Goal: Information Seeking & Learning: Learn about a topic

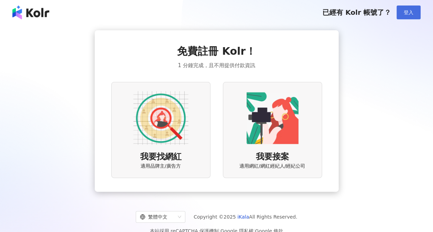
click at [414, 14] on button "登入" at bounding box center [408, 13] width 24 height 14
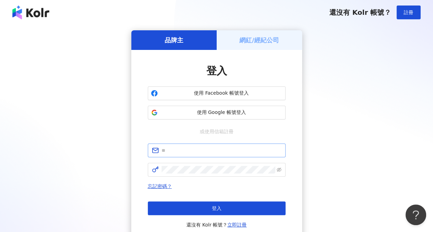
click at [232, 154] on span at bounding box center [217, 151] width 138 height 14
click at [232, 151] on input "text" at bounding box center [221, 151] width 120 height 8
click at [236, 226] on link "立即註冊" at bounding box center [236, 225] width 19 height 6
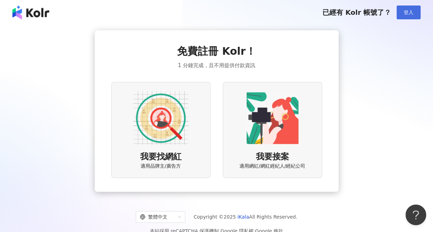
click at [406, 10] on span "登入" at bounding box center [408, 13] width 10 height 6
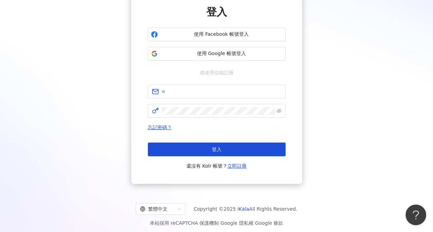
scroll to position [62, 0]
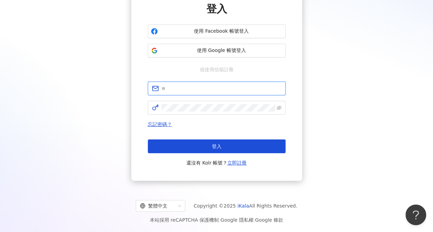
click at [178, 88] on input "text" at bounding box center [221, 89] width 120 height 8
click at [128, 172] on div "品牌主 網紅/經紀公司 登入 使用 Facebook 帳號登入 使用 Google 帳號登入 或使用信箱註冊 忘記密碼？ 登入 還沒有 Kolr 帳號？ 立即…" at bounding box center [216, 74] width 416 height 212
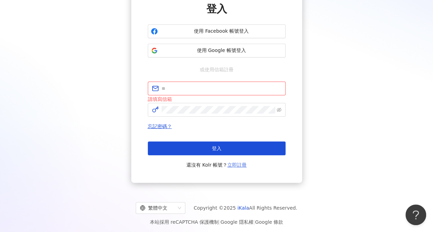
click at [231, 165] on link "立即註冊" at bounding box center [236, 165] width 19 height 6
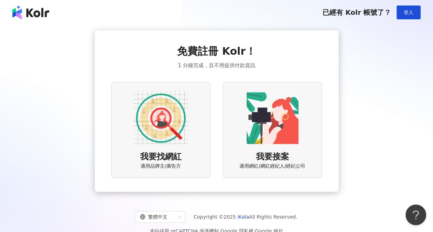
click at [169, 130] on img at bounding box center [160, 118] width 55 height 55
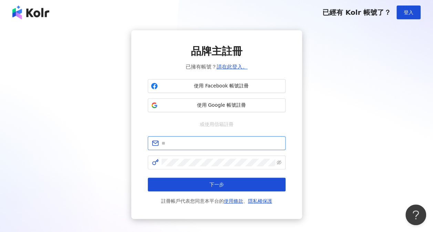
click at [184, 146] on input "text" at bounding box center [221, 143] width 120 height 8
type input "**********"
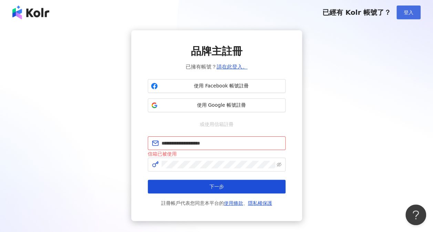
click at [409, 10] on span "登入" at bounding box center [408, 13] width 10 height 6
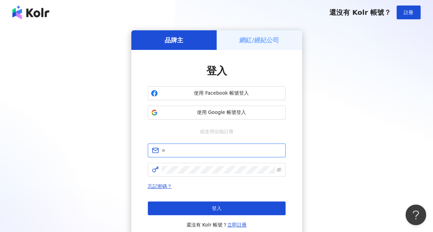
click at [178, 153] on input "text" at bounding box center [221, 151] width 120 height 8
type input "**********"
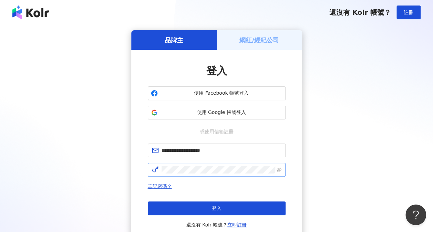
click at [189, 174] on span at bounding box center [217, 170] width 138 height 14
click button "登入" at bounding box center [217, 208] width 138 height 14
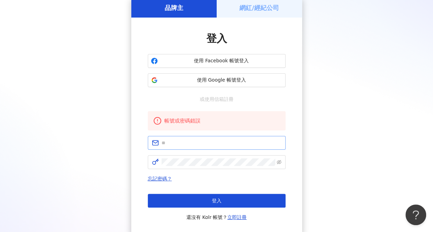
scroll to position [69, 0]
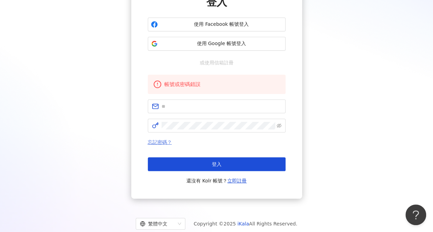
click at [154, 142] on link "忘記密碼？" at bounding box center [160, 142] width 24 height 6
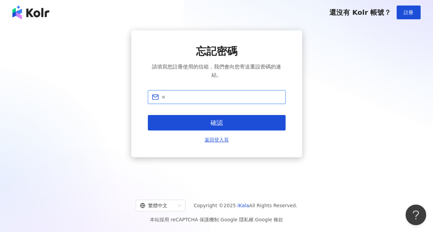
click at [179, 95] on input "text" at bounding box center [221, 97] width 120 height 8
type input "**********"
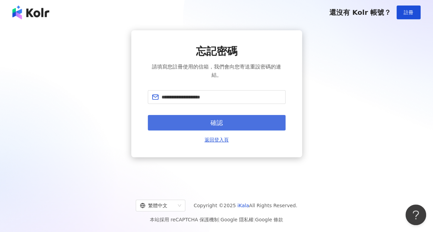
click at [192, 124] on button "確認" at bounding box center [217, 122] width 138 height 15
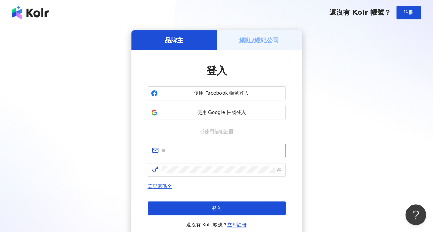
click at [236, 155] on span at bounding box center [217, 151] width 138 height 14
click at [237, 151] on input "text" at bounding box center [221, 151] width 120 height 8
type input "**********"
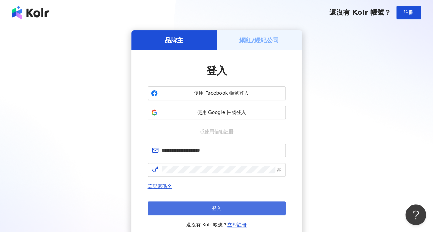
click at [228, 212] on button "登入" at bounding box center [217, 208] width 138 height 14
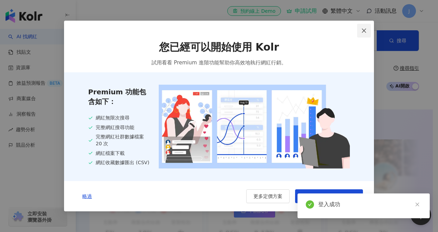
click at [362, 31] on icon "close" at bounding box center [364, 30] width 4 height 4
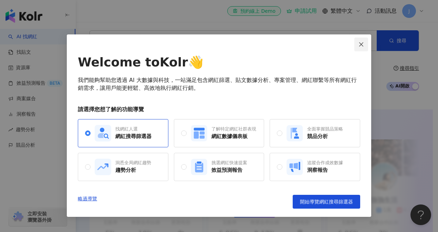
click at [361, 44] on icon "close" at bounding box center [361, 44] width 4 height 4
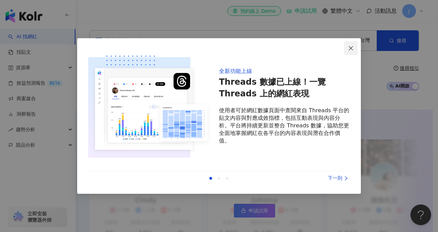
click at [355, 44] on button "Close" at bounding box center [351, 48] width 14 height 14
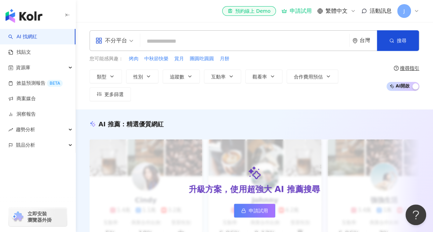
click at [266, 142] on div "升級方案，使用超強大 AI 推薦搜尋 申請試用" at bounding box center [253, 191] width 329 height 105
click at [119, 44] on div "不分平台" at bounding box center [111, 40] width 32 height 11
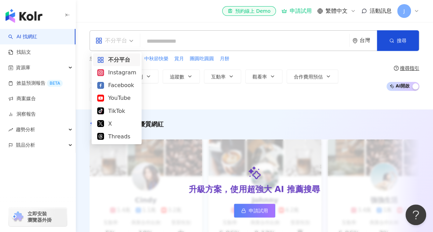
click at [155, 36] on input "search" at bounding box center [244, 41] width 203 height 13
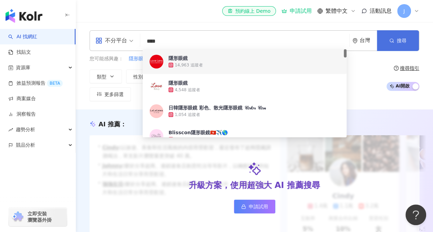
type input "****"
click at [376, 49] on div "台灣" at bounding box center [364, 41] width 24 height 20
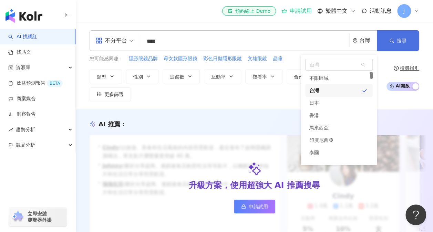
click at [380, 46] on button "搜尋" at bounding box center [398, 40] width 42 height 21
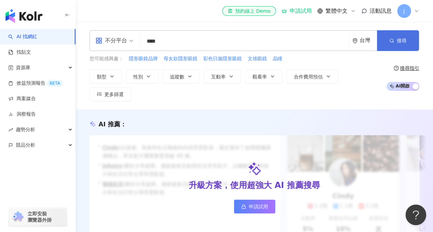
click at [399, 36] on button "搜尋" at bounding box center [398, 40] width 42 height 21
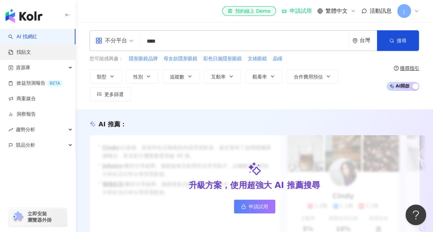
click at [31, 52] on link "找貼文" at bounding box center [19, 52] width 23 height 7
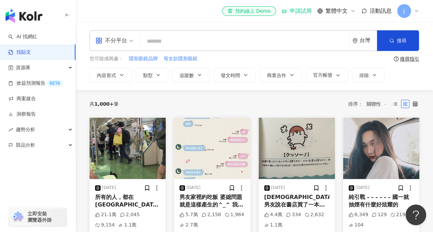
click at [219, 145] on img "button" at bounding box center [212, 148] width 76 height 61
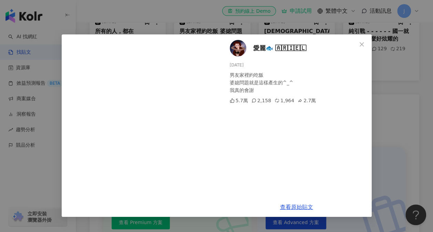
scroll to position [172, 0]
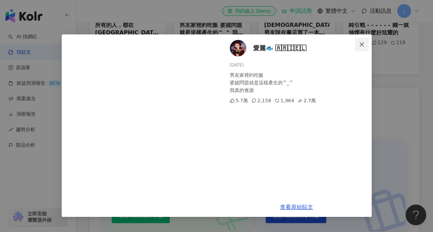
click at [360, 45] on icon "close" at bounding box center [362, 45] width 6 height 6
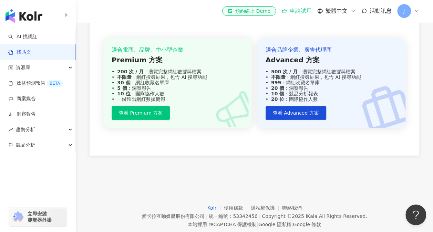
scroll to position [292, 0]
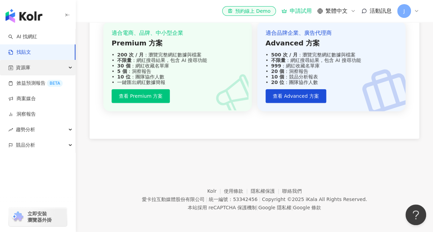
click at [54, 68] on div "資源庫" at bounding box center [37, 67] width 75 height 15
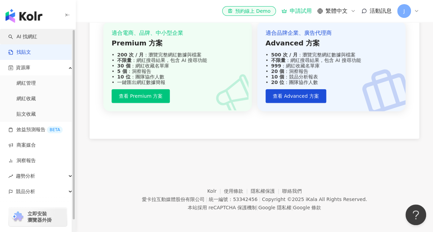
click at [37, 40] on link "AI 找網紅" at bounding box center [22, 36] width 29 height 7
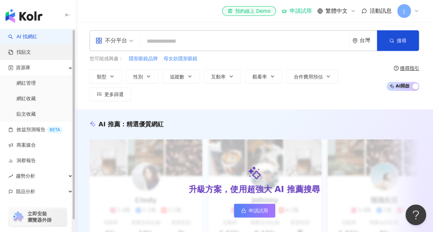
click at [31, 56] on link "找貼文" at bounding box center [19, 52] width 23 height 7
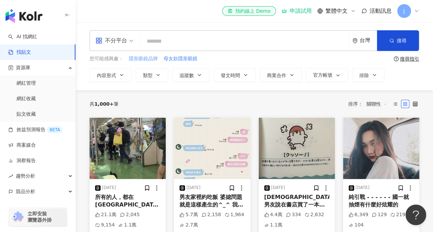
click at [151, 61] on span "隱形眼鏡品牌" at bounding box center [143, 58] width 29 height 7
type input "******"
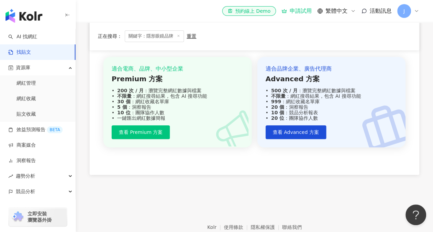
scroll to position [301, 0]
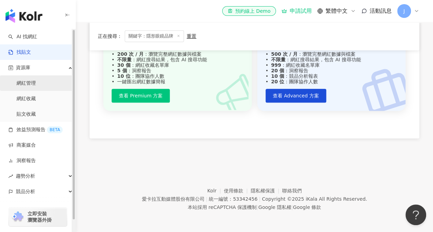
click at [36, 81] on link "網紅管理" at bounding box center [26, 83] width 19 height 7
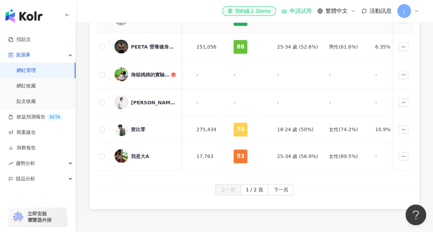
scroll to position [429, 0]
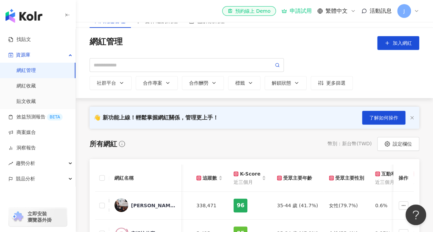
scroll to position [0, 0]
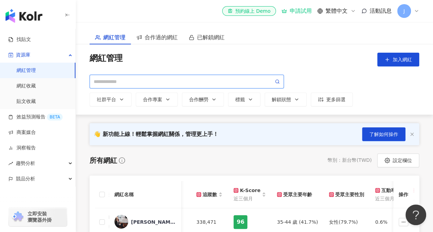
click at [129, 81] on input "search" at bounding box center [184, 82] width 180 height 8
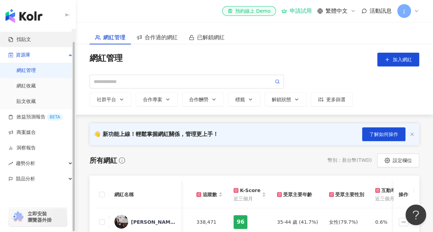
click at [31, 43] on link "找貼文" at bounding box center [19, 39] width 23 height 7
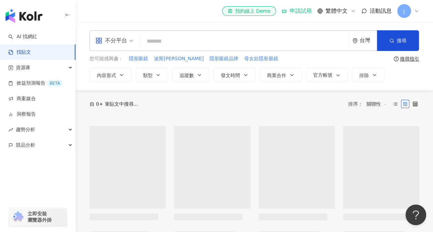
click at [185, 39] on input "search" at bounding box center [244, 41] width 203 height 15
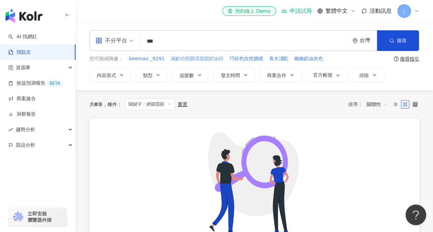
click at [195, 59] on span "減齡幼態圓環甜甜奶油棕" at bounding box center [196, 58] width 53 height 7
drag, startPoint x: 215, startPoint y: 41, endPoint x: 112, endPoint y: 45, distance: 104.0
click at [112, 45] on div "**********" at bounding box center [253, 40] width 329 height 21
type input "***"
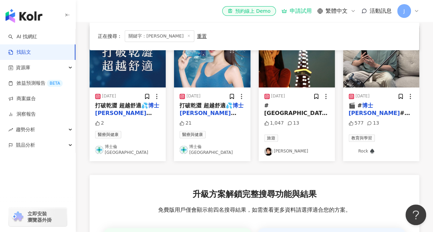
scroll to position [103, 0]
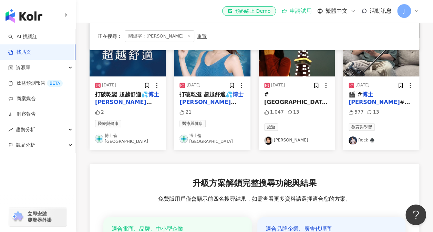
click at [295, 97] on span "#鹽水大飯店 #supernova #" at bounding box center [296, 102] width 64 height 22
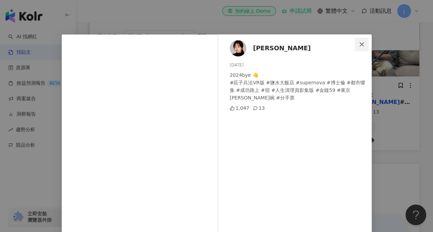
click at [358, 47] on button "Close" at bounding box center [361, 45] width 14 height 14
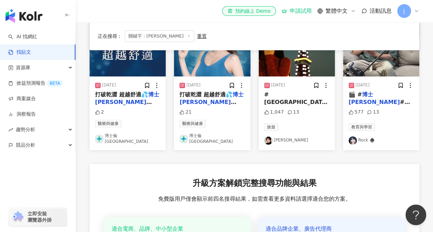
scroll to position [0, 0]
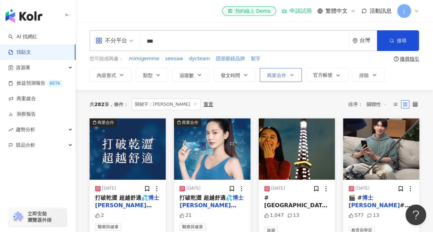
click at [288, 82] on div "不分平台 *** 台灣 搜尋 您可能感興趣： mimigemme seesaw dycteam 隱形眼鏡品牌 製字 搜尋指引 內容形式 類型 追蹤數 發文時間…" at bounding box center [254, 56] width 357 height 68
click at [287, 77] on button "商業合作" at bounding box center [280, 75] width 42 height 14
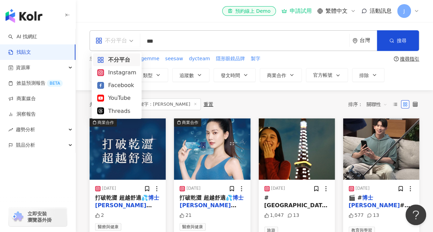
click at [118, 46] on span at bounding box center [114, 41] width 38 height 20
click at [171, 41] on input "***" at bounding box center [244, 41] width 203 height 15
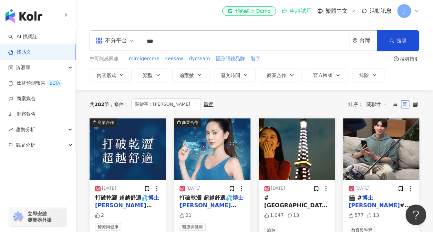
drag, startPoint x: 171, startPoint y: 41, endPoint x: 129, endPoint y: 37, distance: 42.5
click at [129, 37] on div "不分平台 博士倫 *** 台灣 搜尋" at bounding box center [253, 40] width 329 height 21
click at [32, 142] on span "競品分析" at bounding box center [25, 144] width 19 height 15
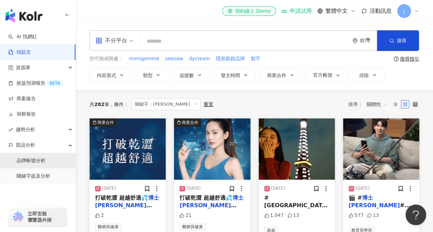
click at [45, 157] on link "品牌帳號分析" at bounding box center [31, 160] width 29 height 7
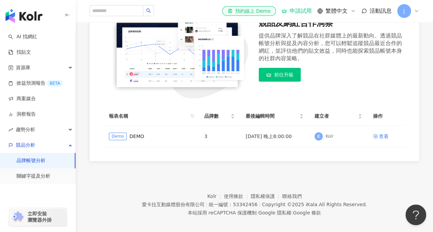
scroll to position [96, 0]
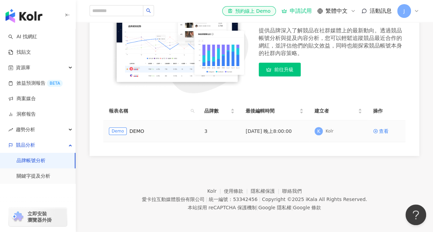
click at [109, 131] on span "Demo" at bounding box center [118, 131] width 18 height 8
click at [126, 131] on div "Demo DEMO" at bounding box center [151, 131] width 84 height 8
click at [209, 131] on td "3" at bounding box center [219, 131] width 41 height 22
click at [201, 131] on td "3" at bounding box center [219, 131] width 41 height 22
click at [288, 127] on td "2024/12/1 晚上8:00:00" at bounding box center [274, 131] width 69 height 22
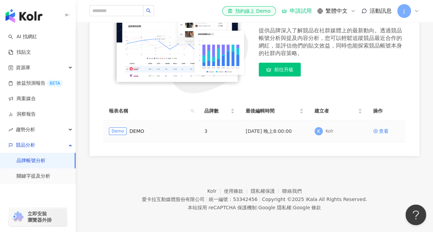
click at [282, 132] on td "2024/12/1 晚上8:00:00" at bounding box center [274, 131] width 69 height 22
drag, startPoint x: 282, startPoint y: 132, endPoint x: 321, endPoint y: 131, distance: 39.6
click at [321, 131] on span "K" at bounding box center [318, 131] width 8 height 8
click at [379, 128] on div "查看" at bounding box center [384, 131] width 10 height 8
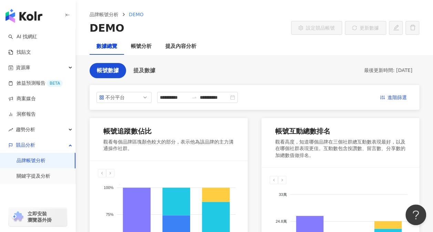
scroll to position [5, 0]
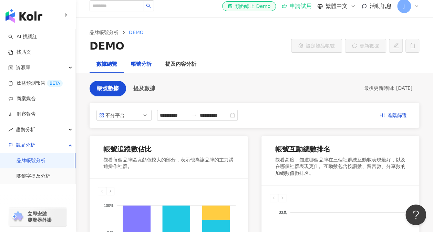
click at [147, 61] on div "帳號分析" at bounding box center [141, 64] width 21 height 8
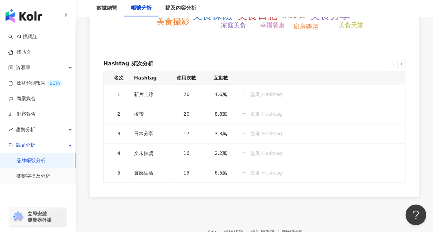
scroll to position [1032, 0]
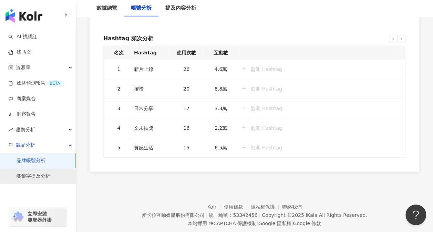
click at [46, 174] on link "關鍵字提及分析" at bounding box center [34, 176] width 34 height 7
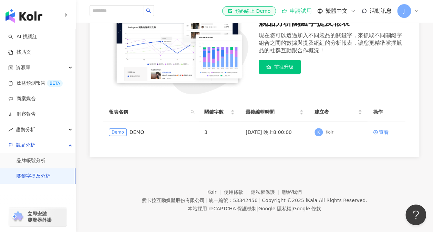
scroll to position [110, 0]
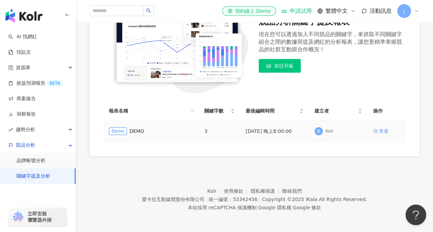
click at [384, 129] on div "查看" at bounding box center [384, 131] width 10 height 8
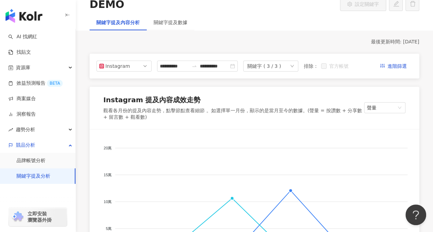
scroll to position [34, 0]
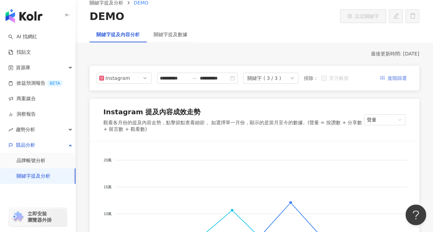
click at [388, 80] on span "進階篩選" at bounding box center [396, 78] width 19 height 11
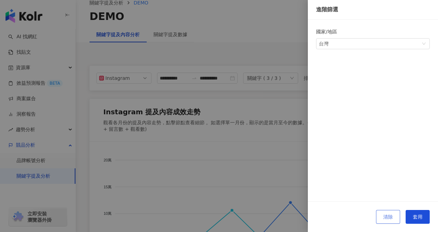
click at [386, 210] on button "清除" at bounding box center [388, 217] width 24 height 14
click at [385, 213] on button "清除" at bounding box center [388, 217] width 24 height 14
click at [270, 142] on div at bounding box center [219, 116] width 438 height 232
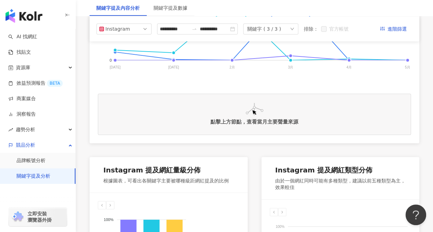
scroll to position [241, 0]
